Goal: Task Accomplishment & Management: Use online tool/utility

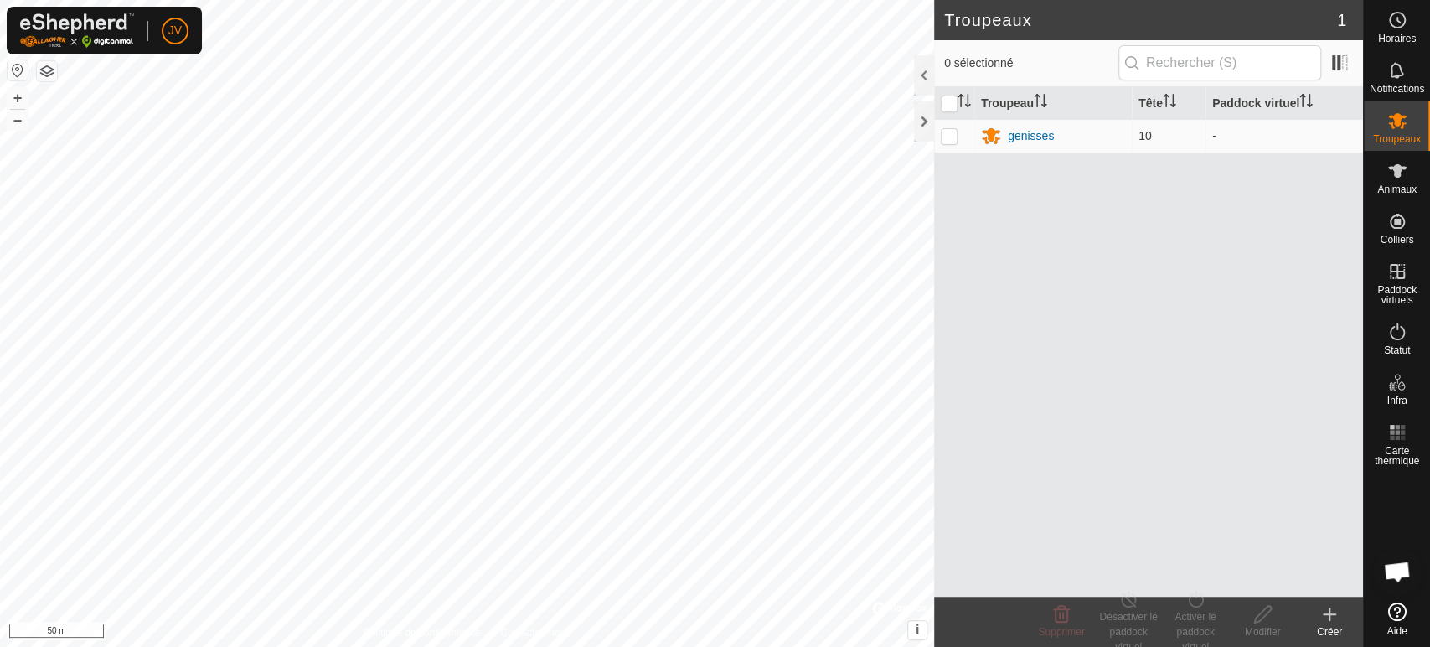
scroll to position [366, 0]
click at [1396, 174] on icon at bounding box center [1398, 171] width 20 height 20
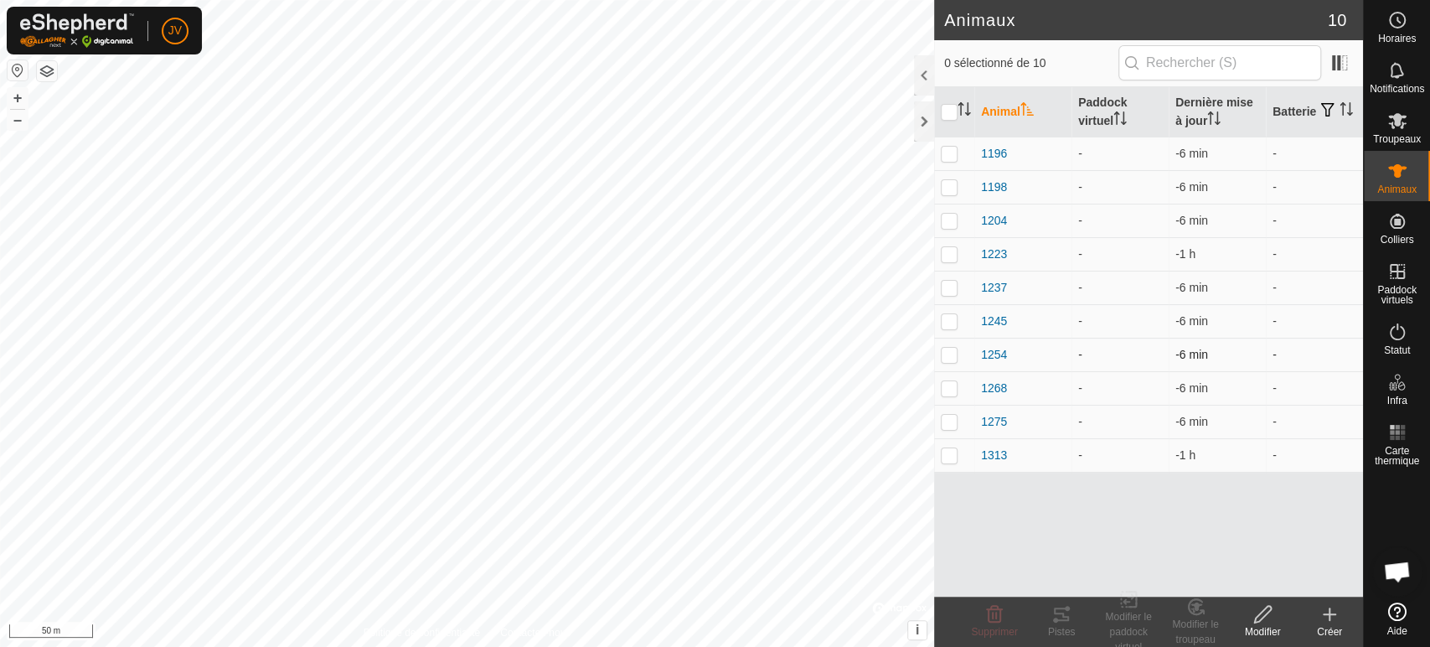
drag, startPoint x: 950, startPoint y: 318, endPoint x: 1032, endPoint y: 344, distance: 85.6
click at [952, 317] on p-checkbox at bounding box center [949, 320] width 17 height 13
checkbox input "true"
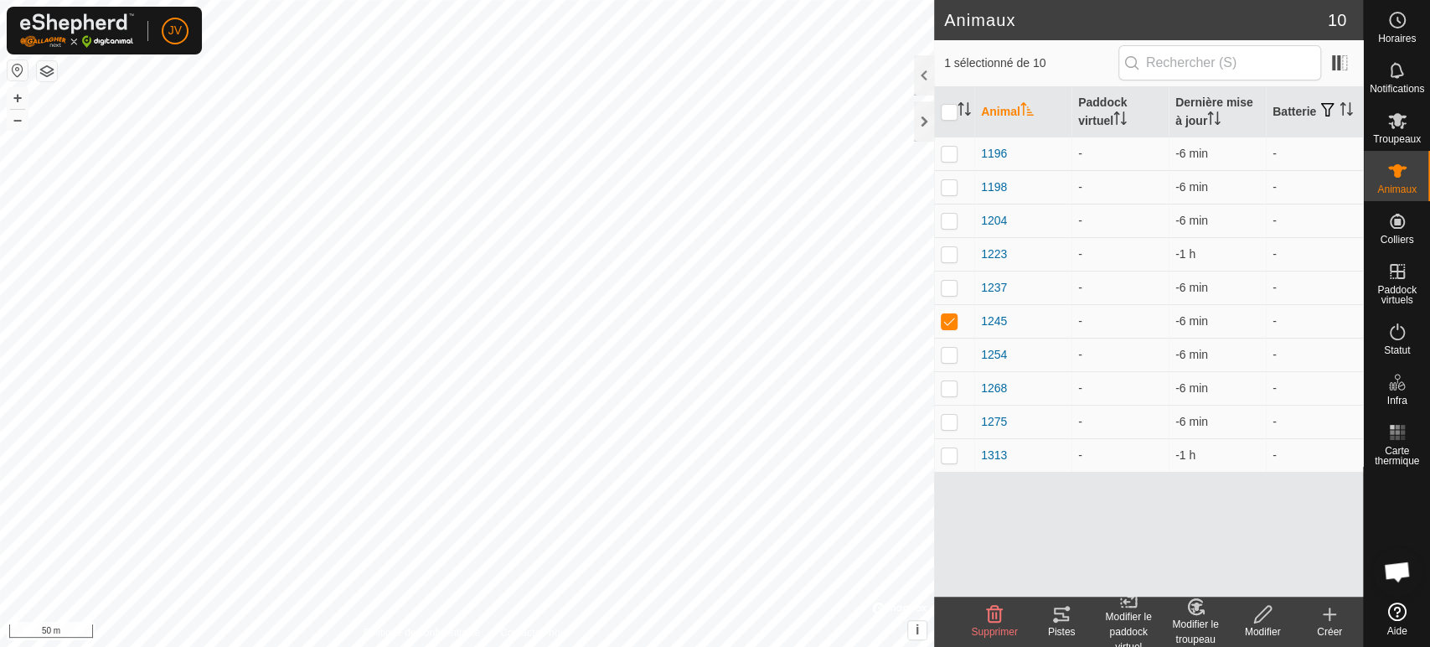
click at [1193, 623] on div "Modifier le troupeau" at bounding box center [1195, 632] width 67 height 30
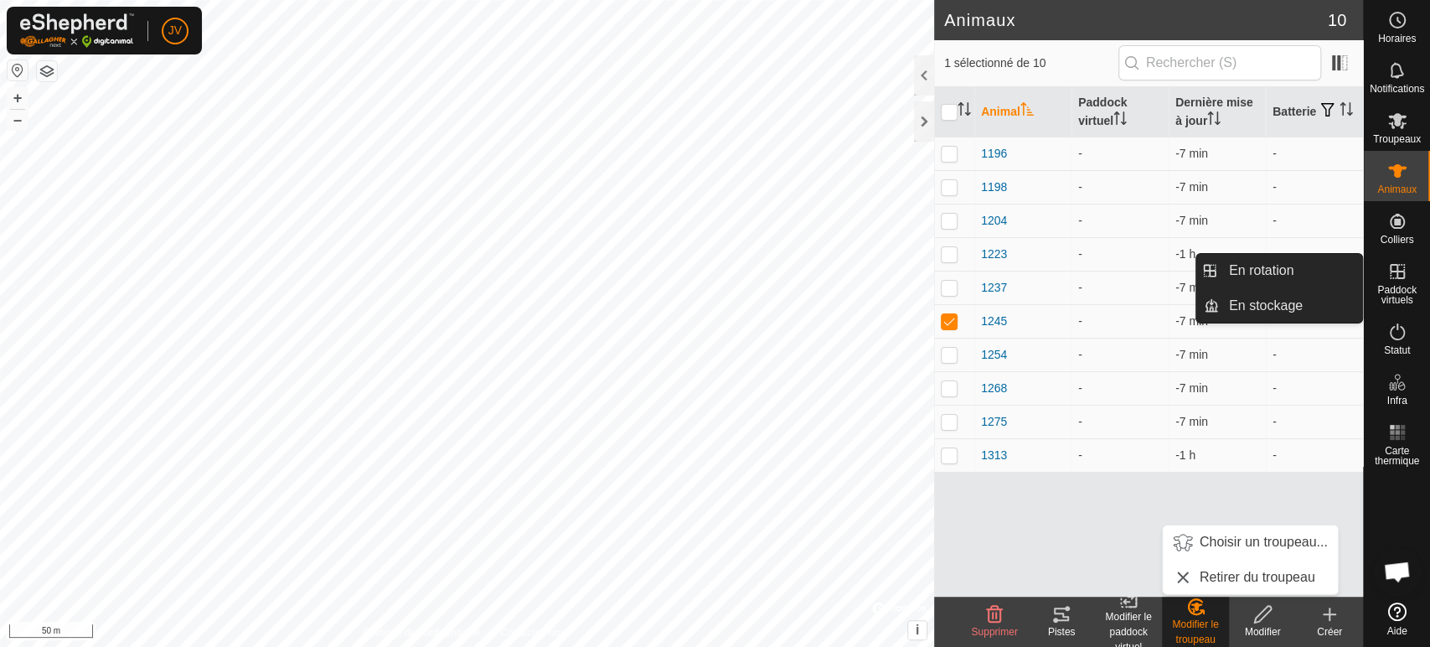
click at [1390, 280] on es-virtualpaddocks-svg-icon at bounding box center [1398, 271] width 30 height 27
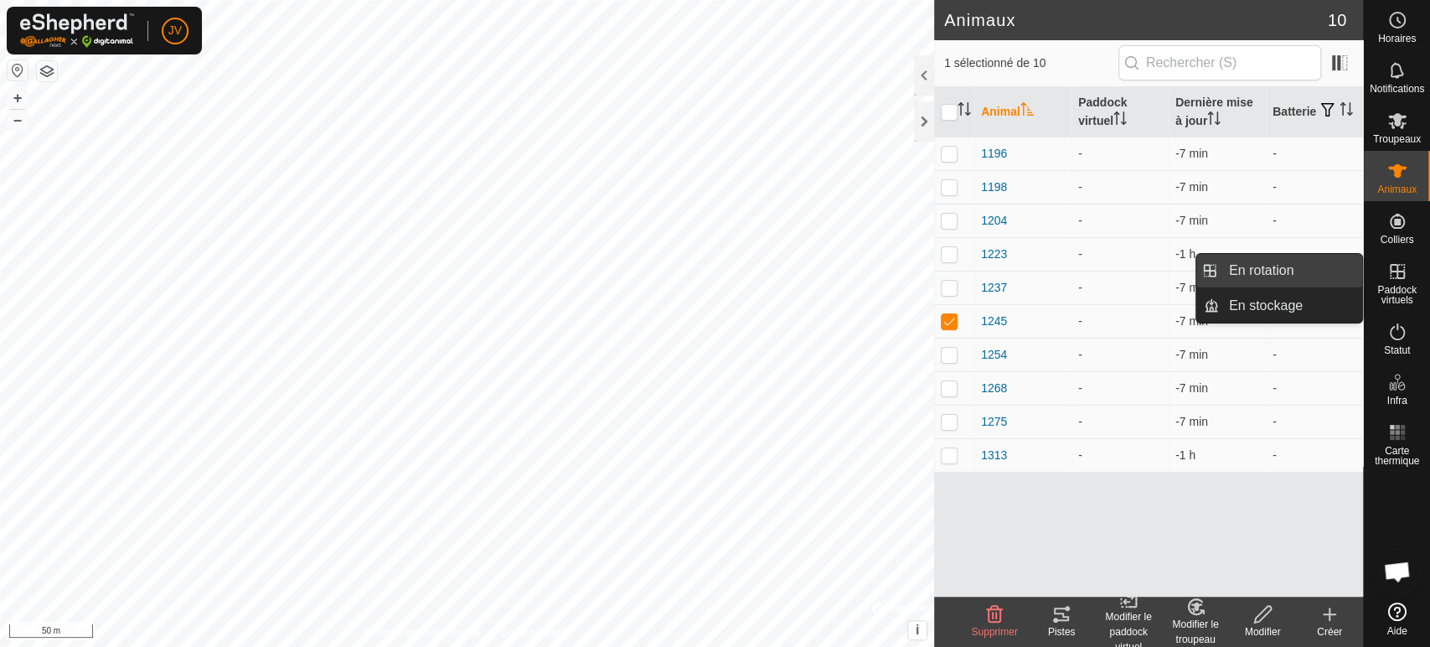
click at [1315, 272] on link "En rotation" at bounding box center [1290, 271] width 143 height 34
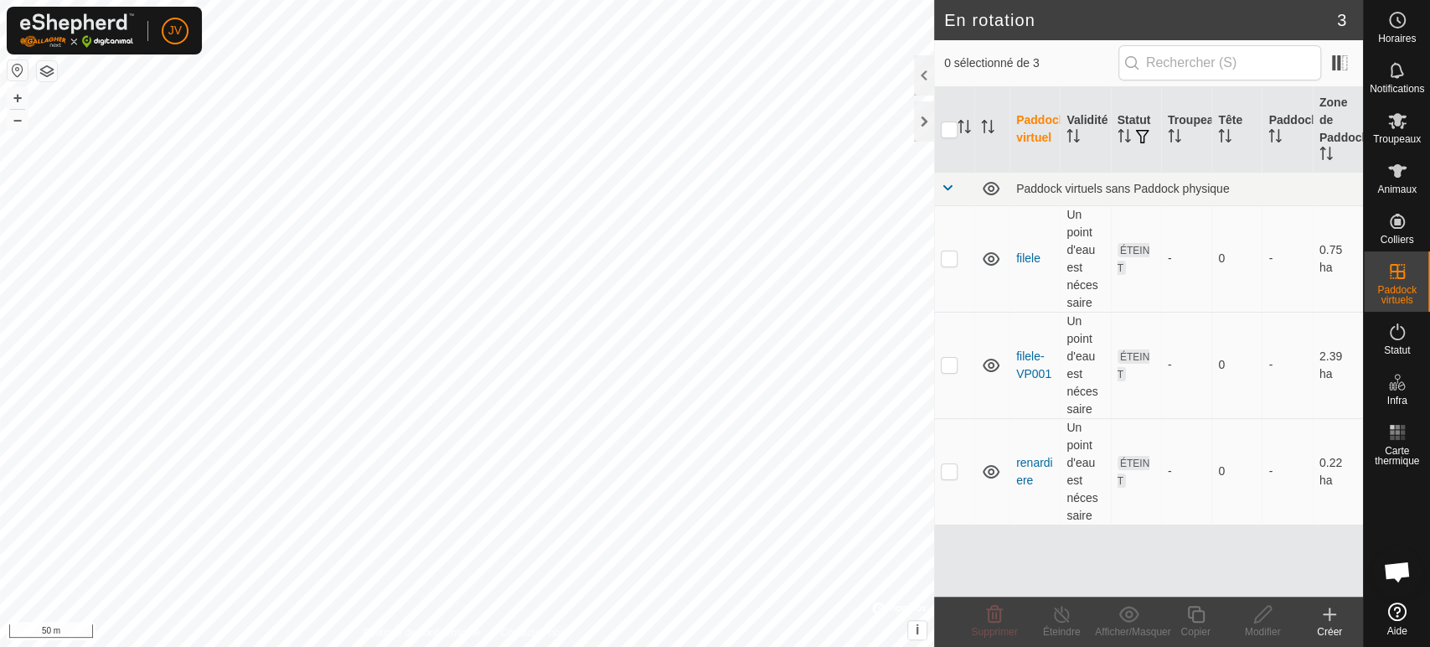
click at [1335, 622] on icon at bounding box center [1330, 614] width 20 height 20
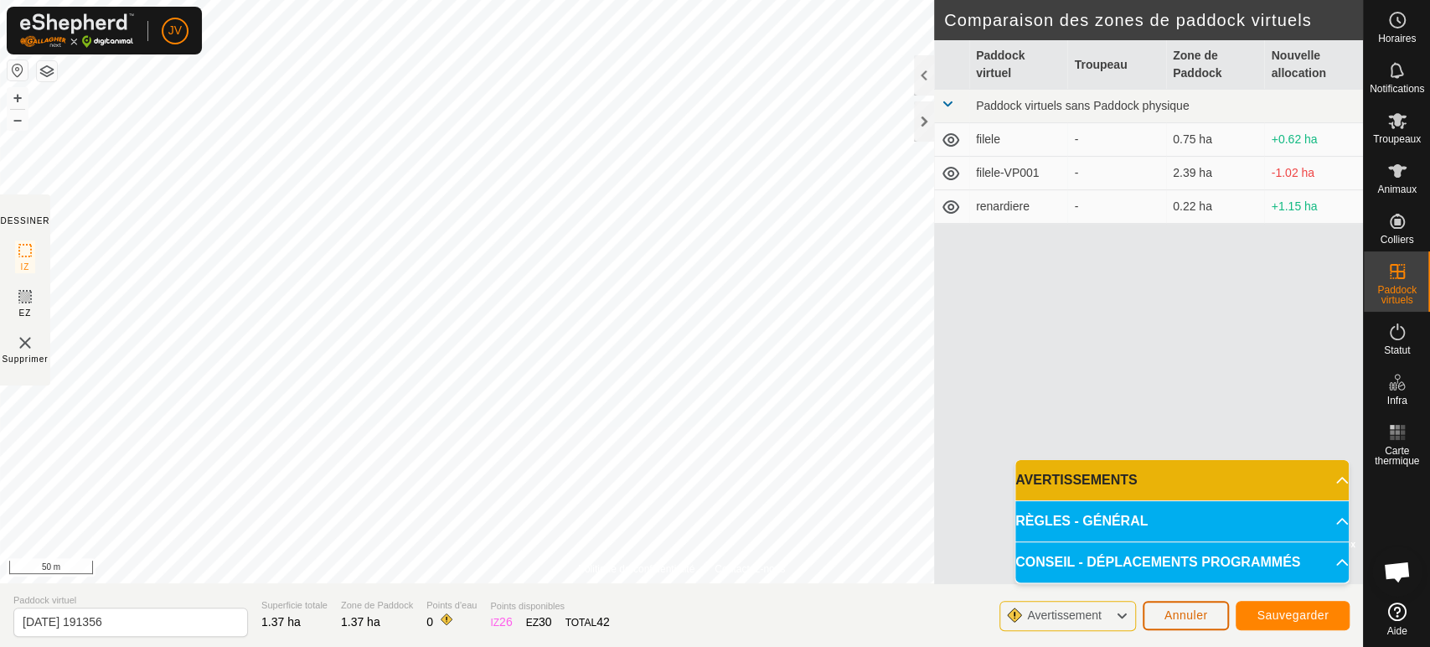
click at [1195, 618] on span "Annuler" at bounding box center [1187, 614] width 44 height 13
